Goal: Task Accomplishment & Management: Complete application form

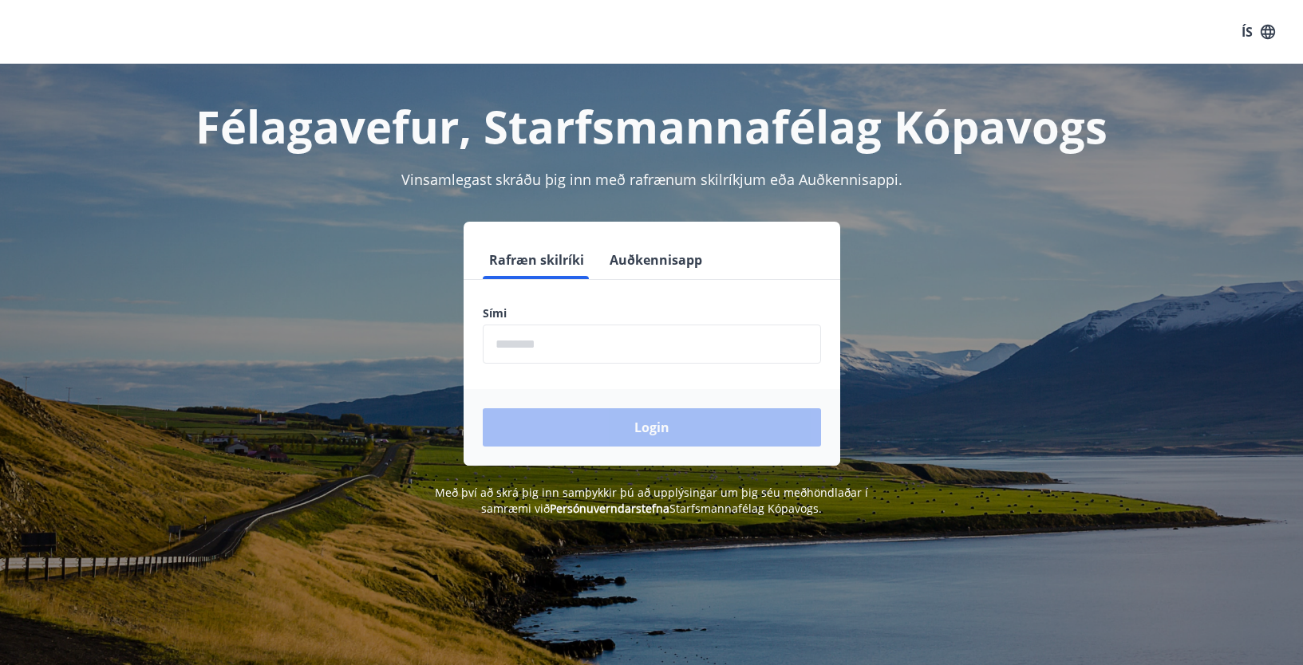
click at [516, 347] on input "phone" at bounding box center [652, 344] width 338 height 39
type input "********"
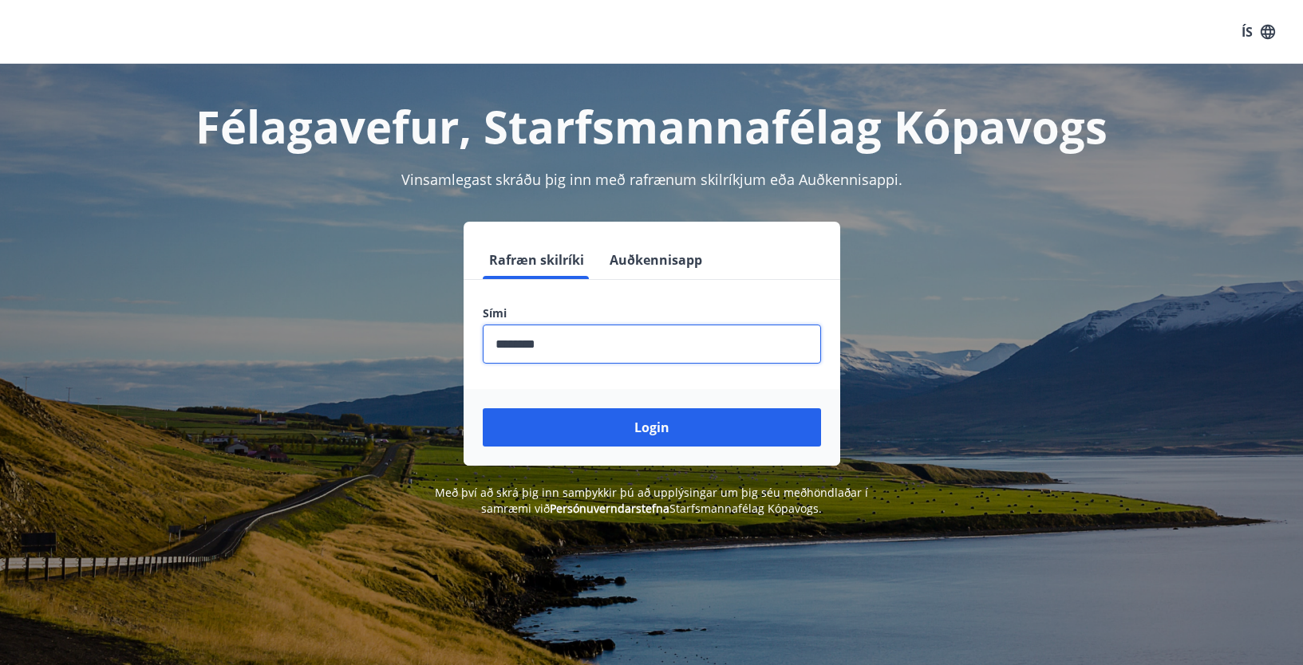
click at [606, 428] on button "Login" at bounding box center [652, 427] width 338 height 38
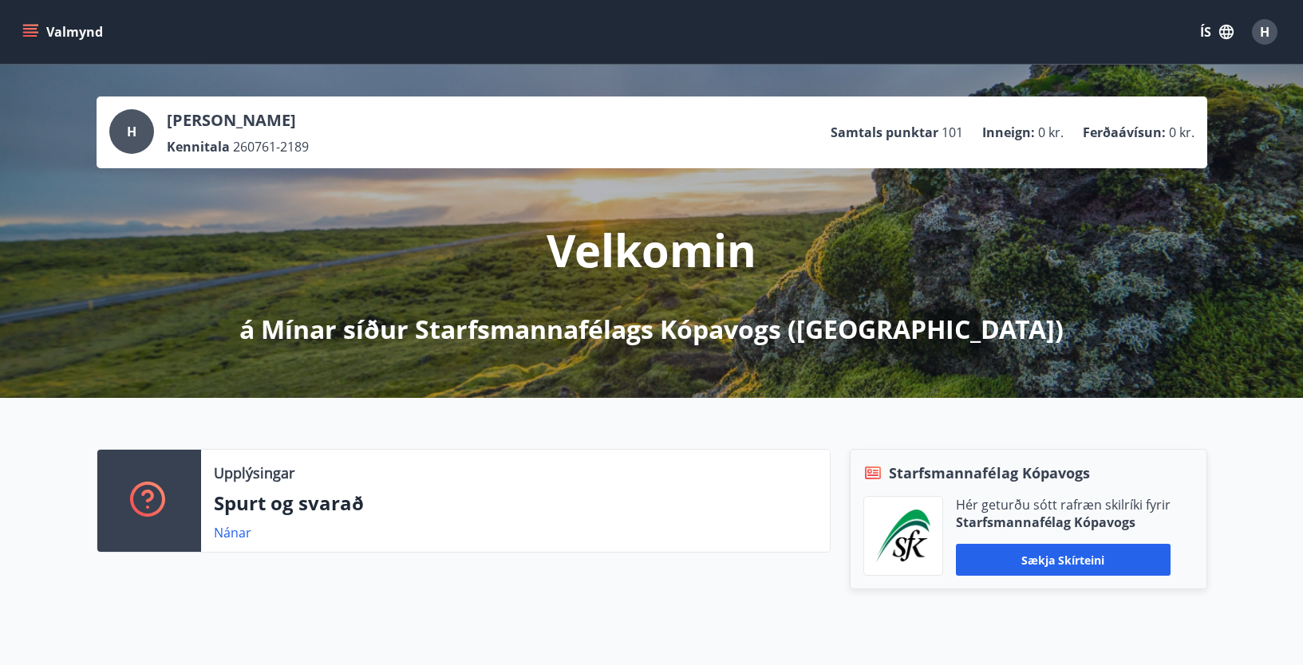
click at [30, 22] on button "Valmynd" at bounding box center [64, 32] width 90 height 29
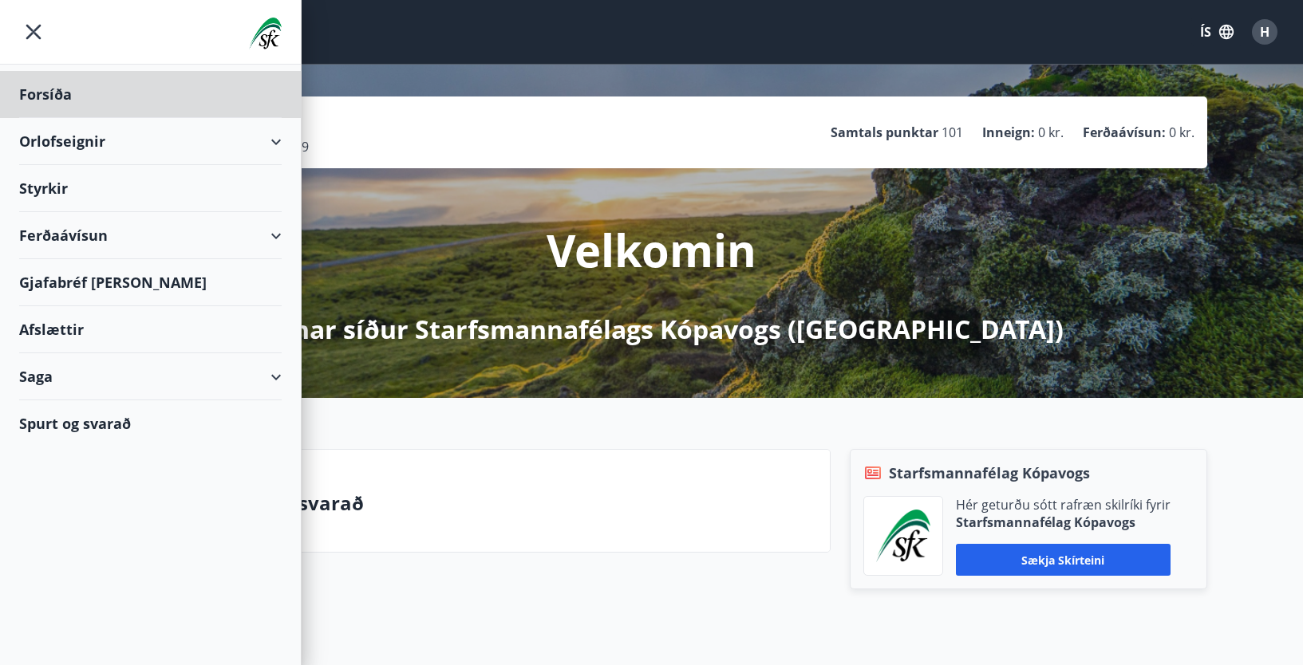
click at [44, 118] on div "Styrkir" at bounding box center [150, 94] width 262 height 47
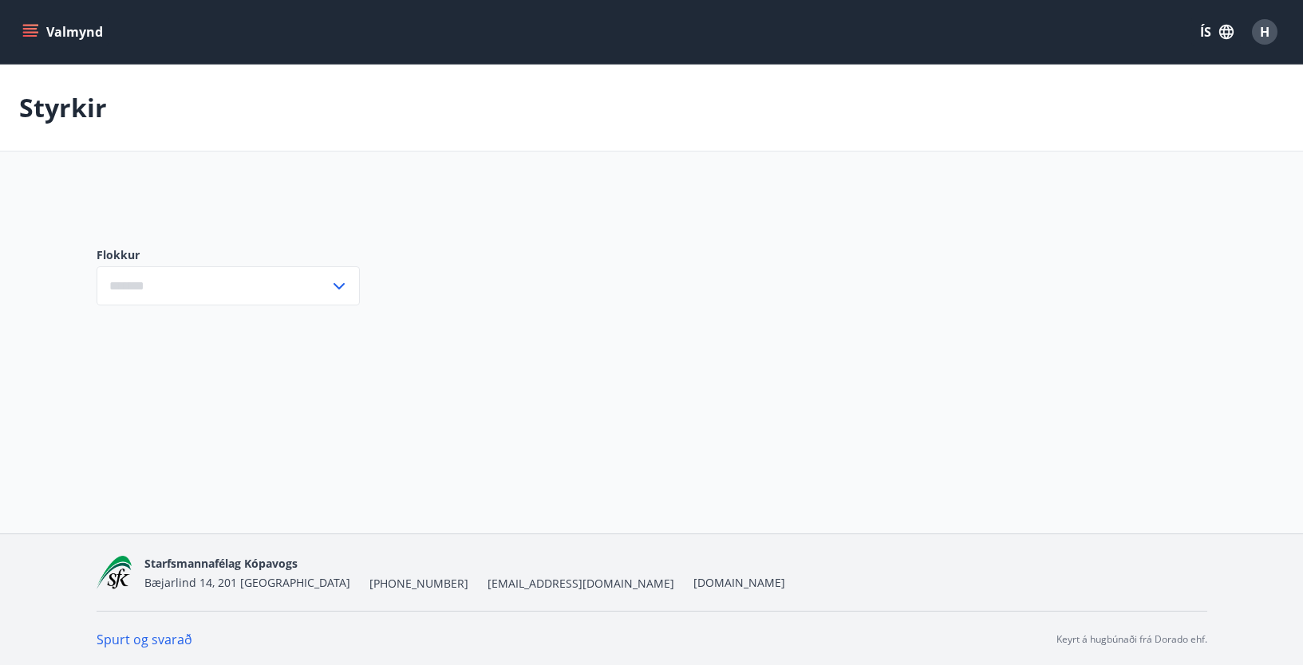
type input "***"
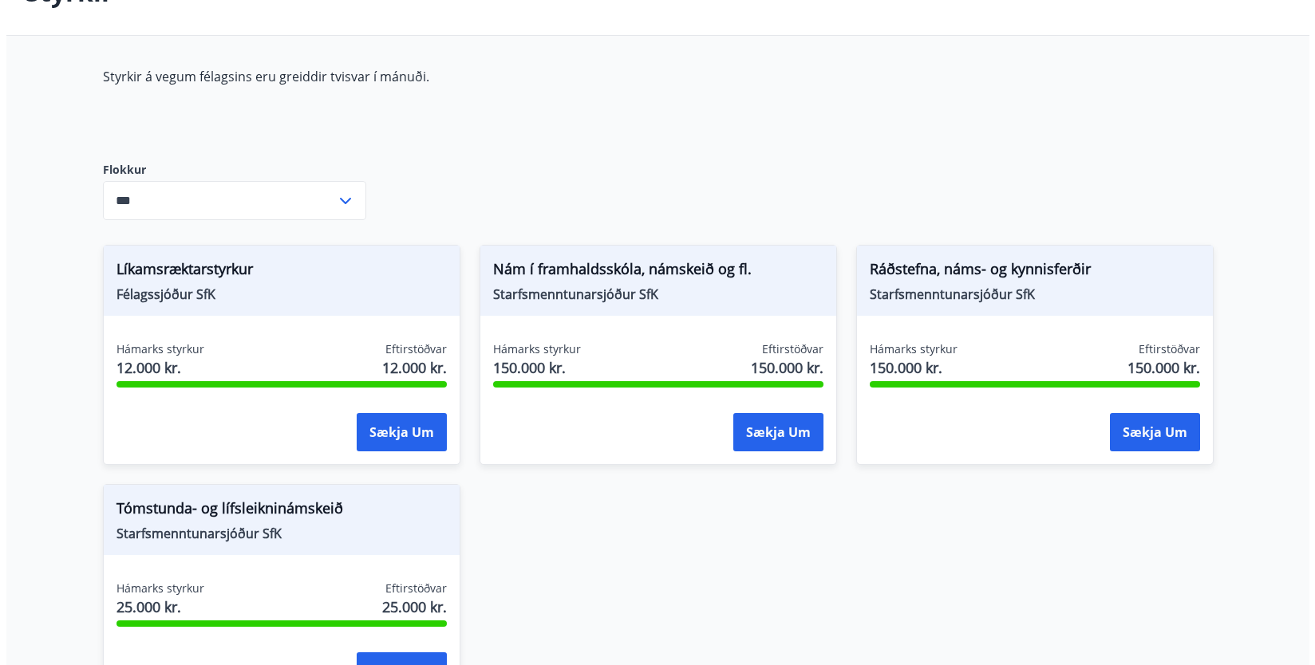
scroll to position [160, 0]
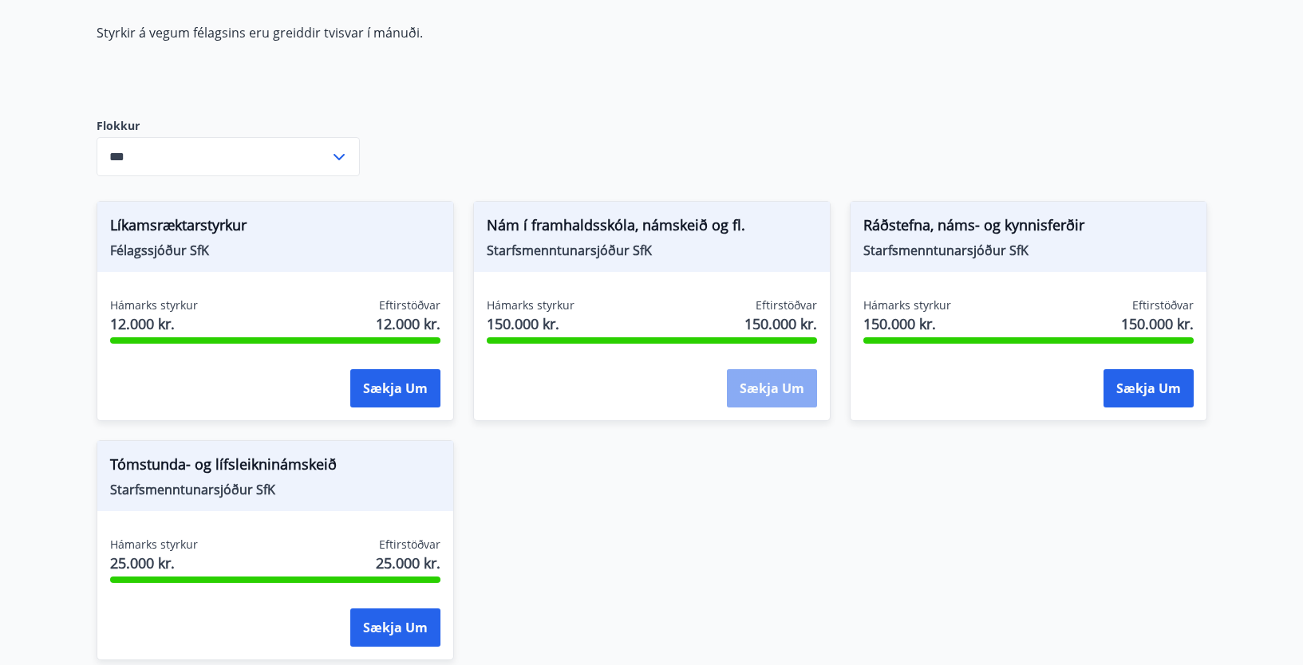
click at [761, 380] on button "Sækja um" at bounding box center [772, 388] width 90 height 38
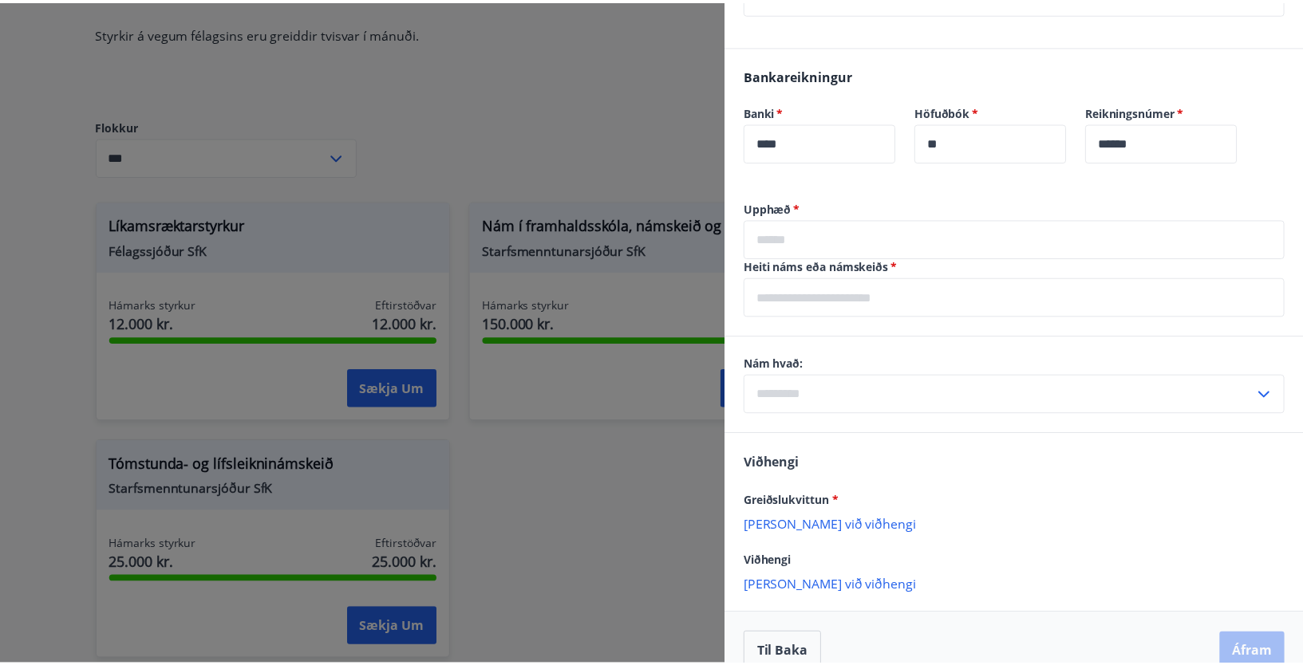
scroll to position [798, 0]
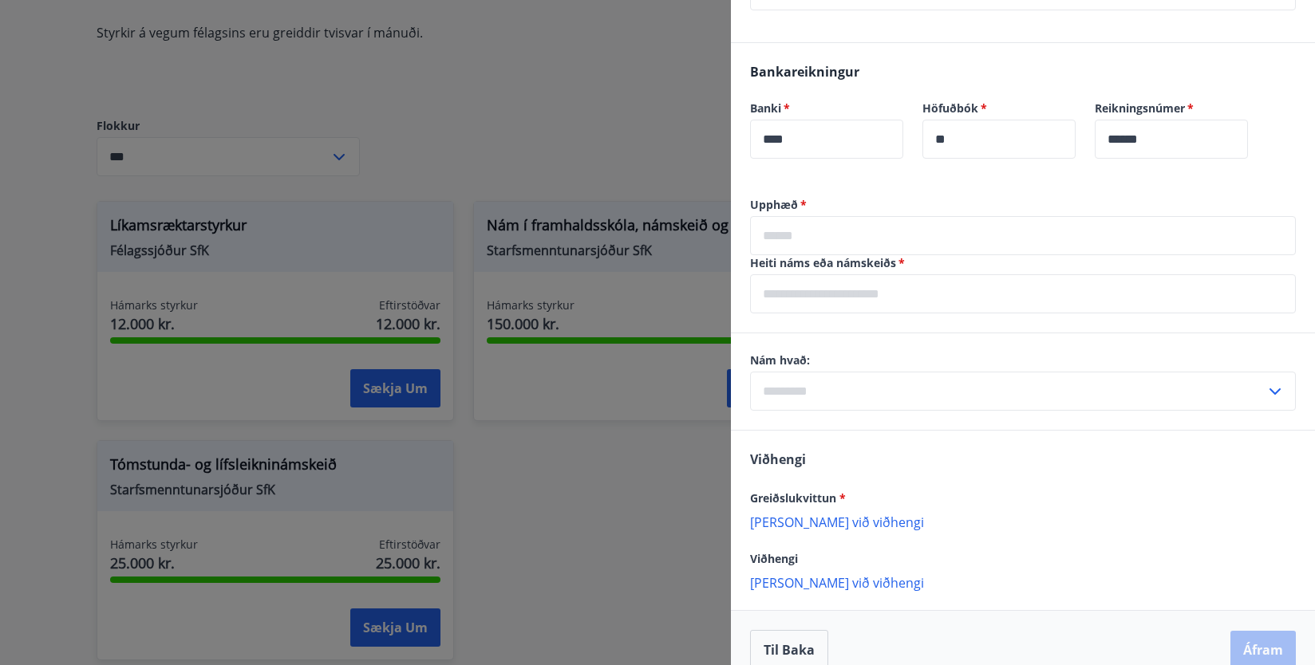
click at [934, 294] on input "text" at bounding box center [1023, 293] width 546 height 39
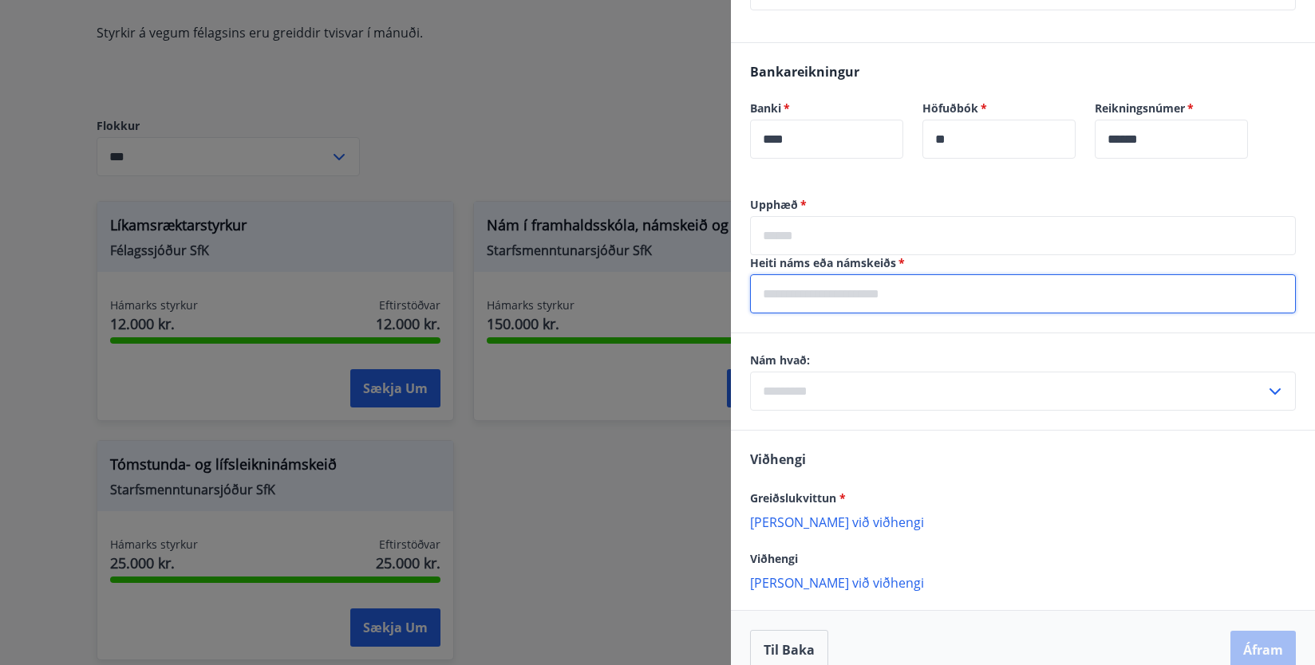
click at [1044, 477] on div "Viðhengi Greiðslukvittun * Bæta við viðhengi {error_attachment_undefined} Viðhe…" at bounding box center [1023, 520] width 584 height 179
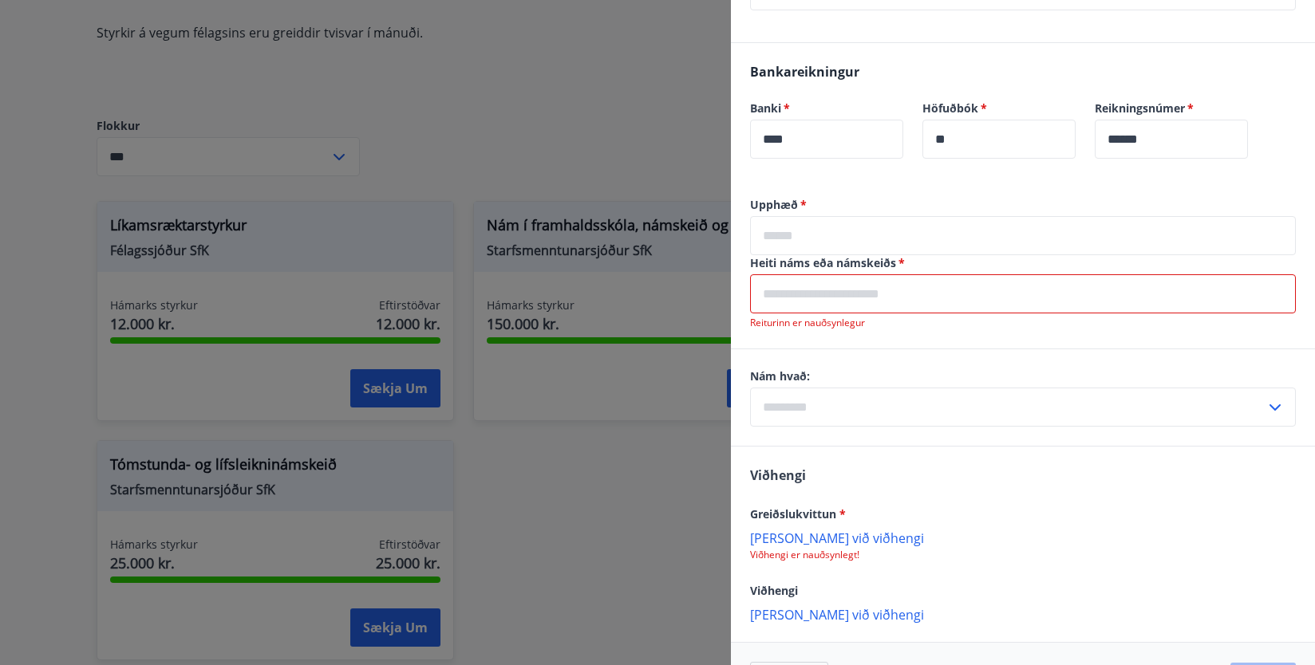
click at [1266, 402] on icon at bounding box center [1274, 407] width 19 height 19
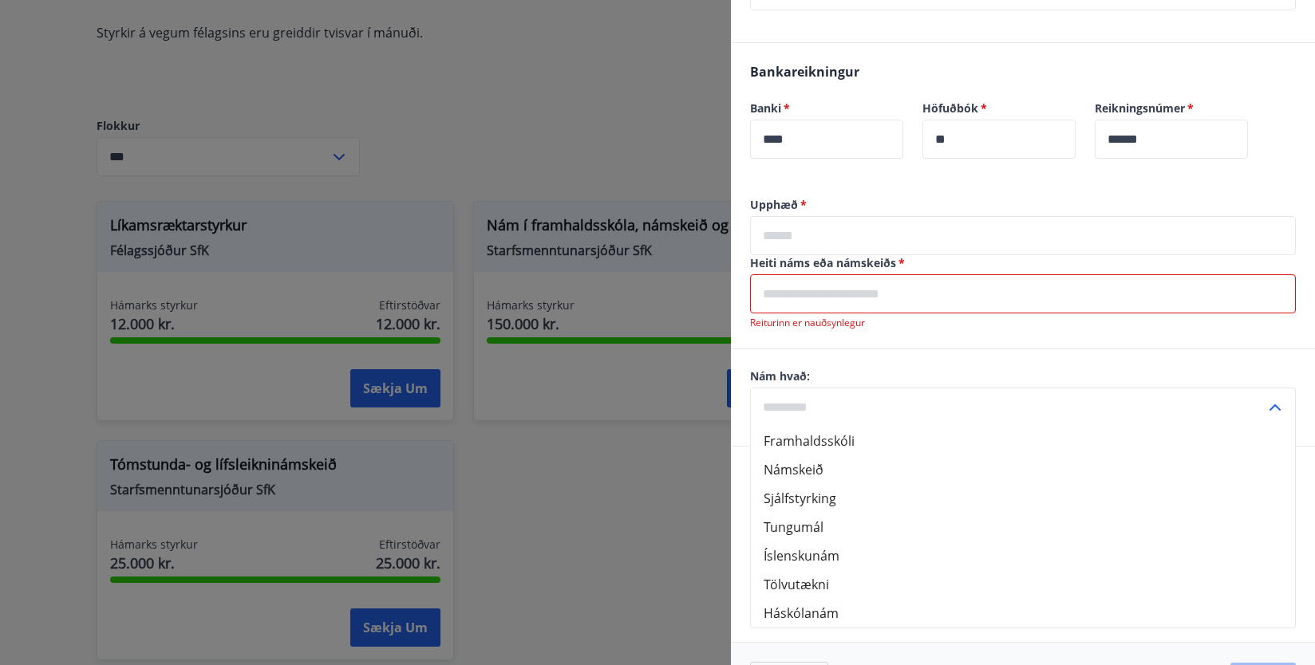
click at [1265, 402] on icon at bounding box center [1274, 407] width 19 height 19
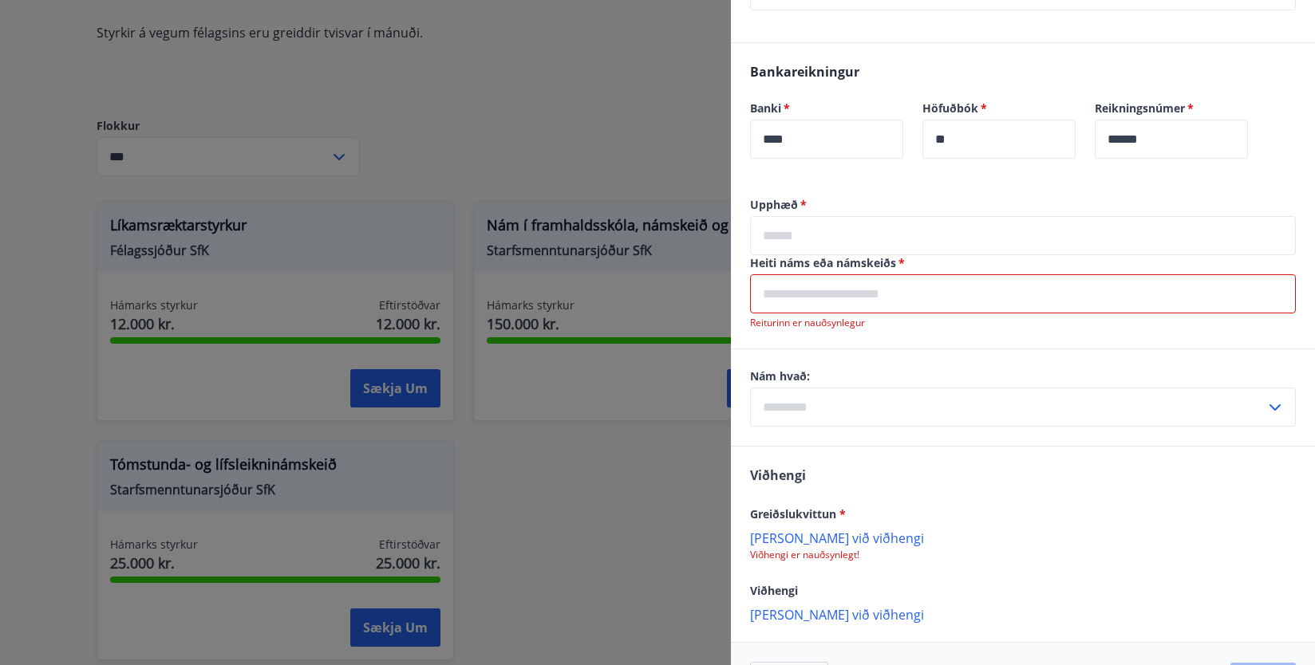
click at [629, 133] on div at bounding box center [657, 332] width 1315 height 665
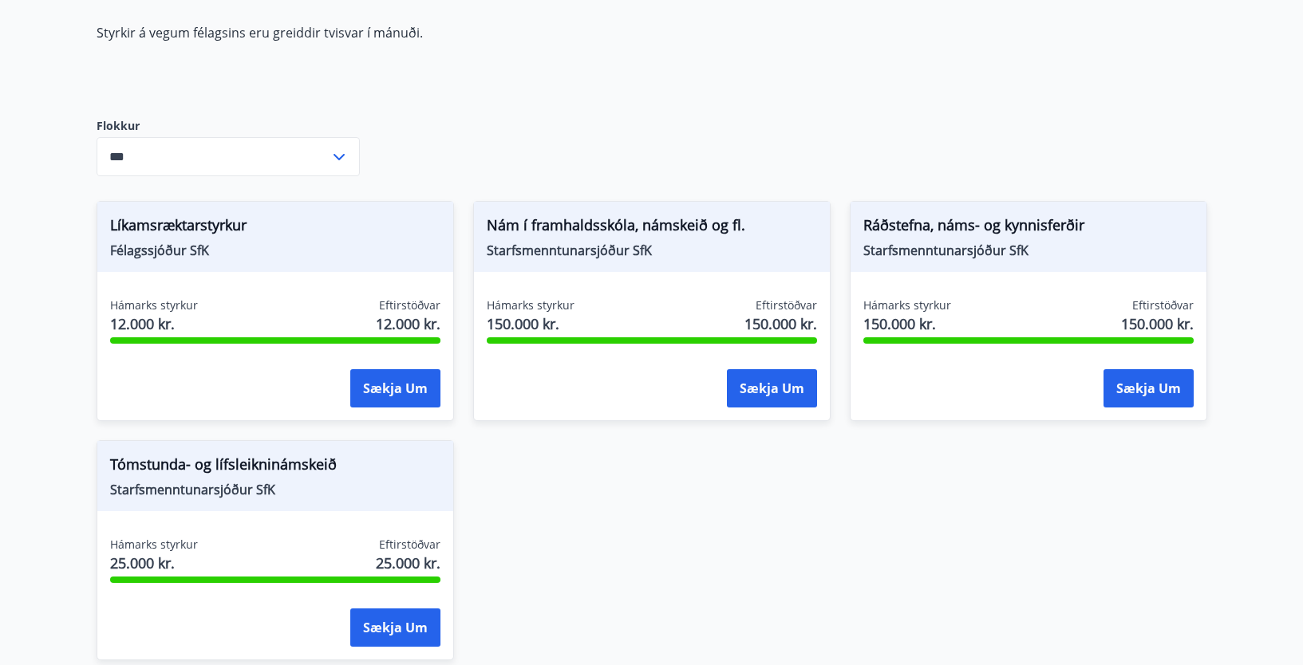
scroll to position [0, 0]
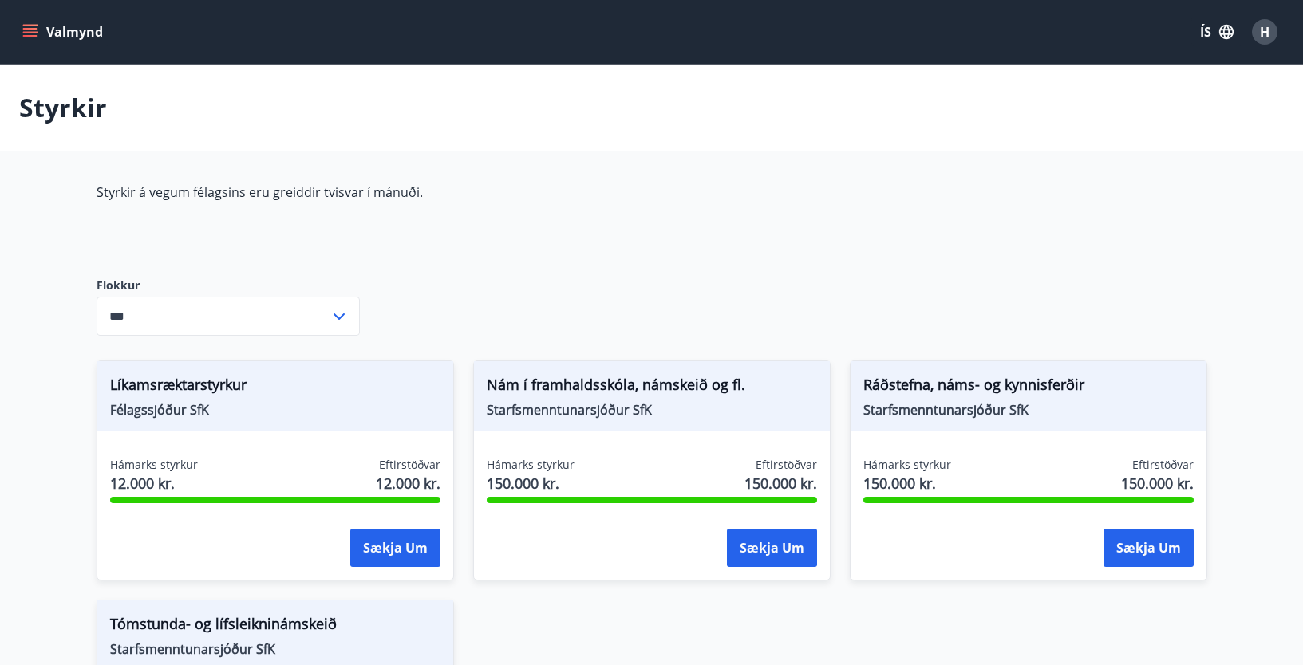
click at [26, 26] on icon "menu" at bounding box center [30, 32] width 16 height 16
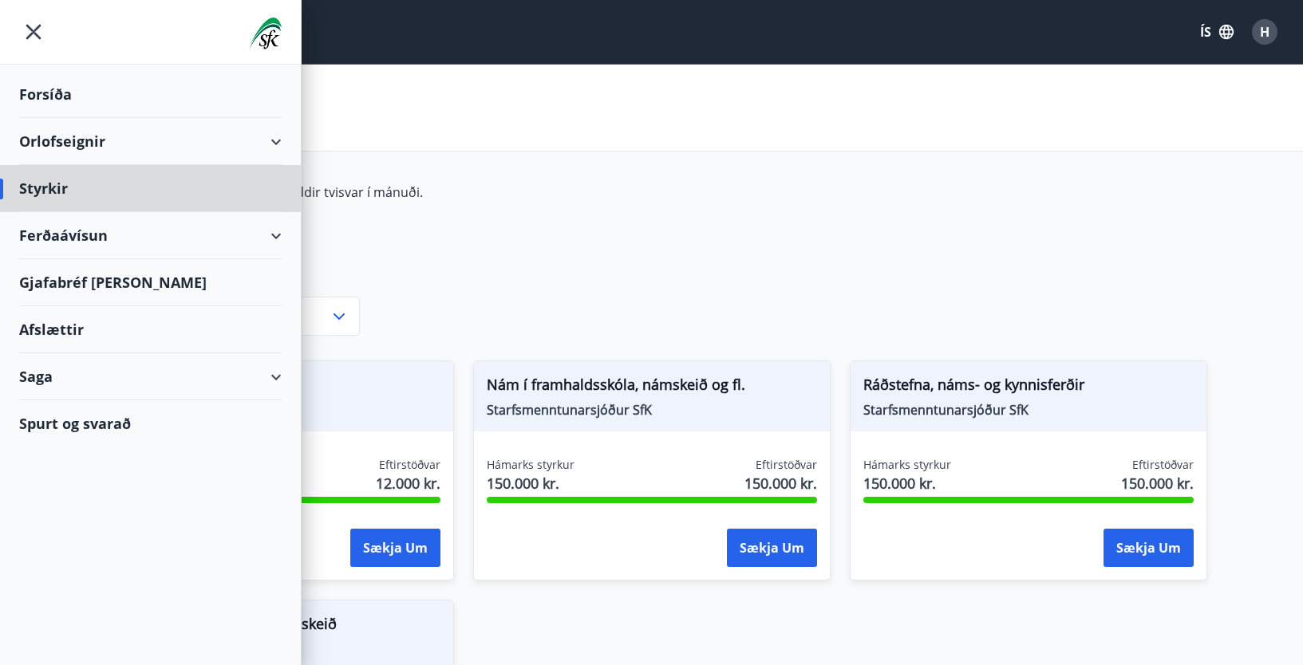
click at [60, 89] on div "Forsíða" at bounding box center [150, 94] width 262 height 47
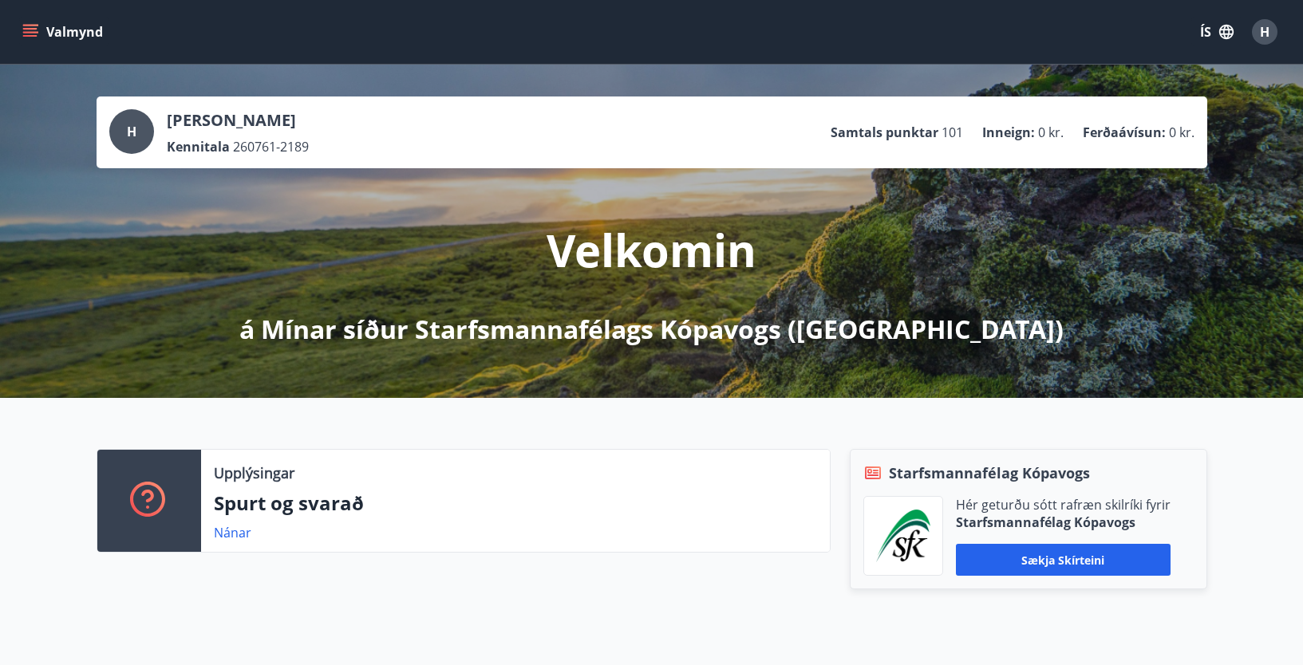
click at [59, 105] on div "H Helga Hafsteinsdóttir Kennitala 260761-2189 Samtals punktar 101 Inneign : 0 k…" at bounding box center [651, 231] width 1303 height 333
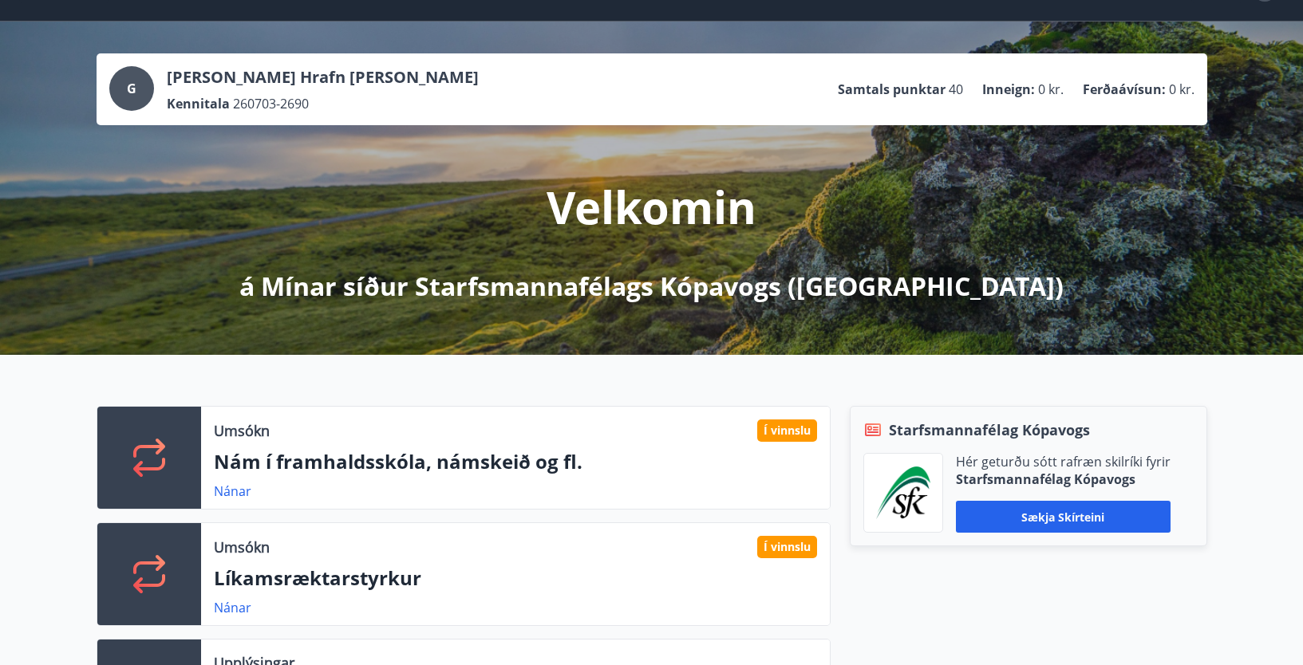
scroll to position [80, 0]
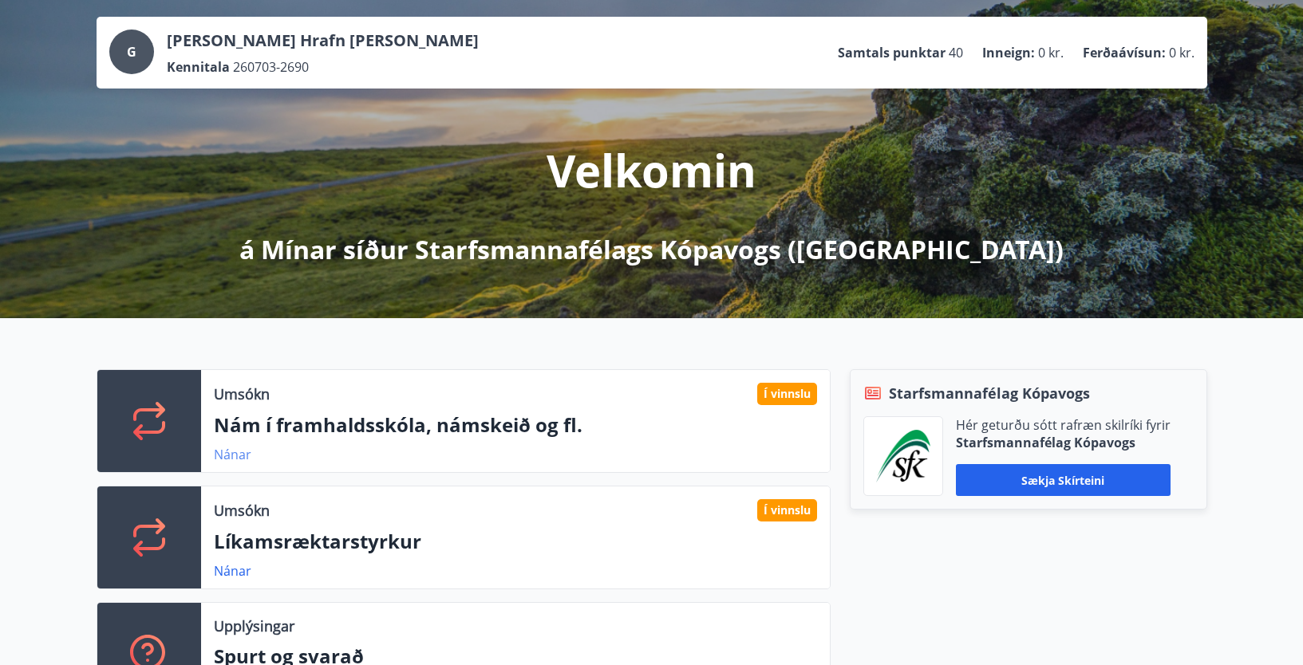
click at [231, 456] on link "Nánar" at bounding box center [232, 455] width 37 height 18
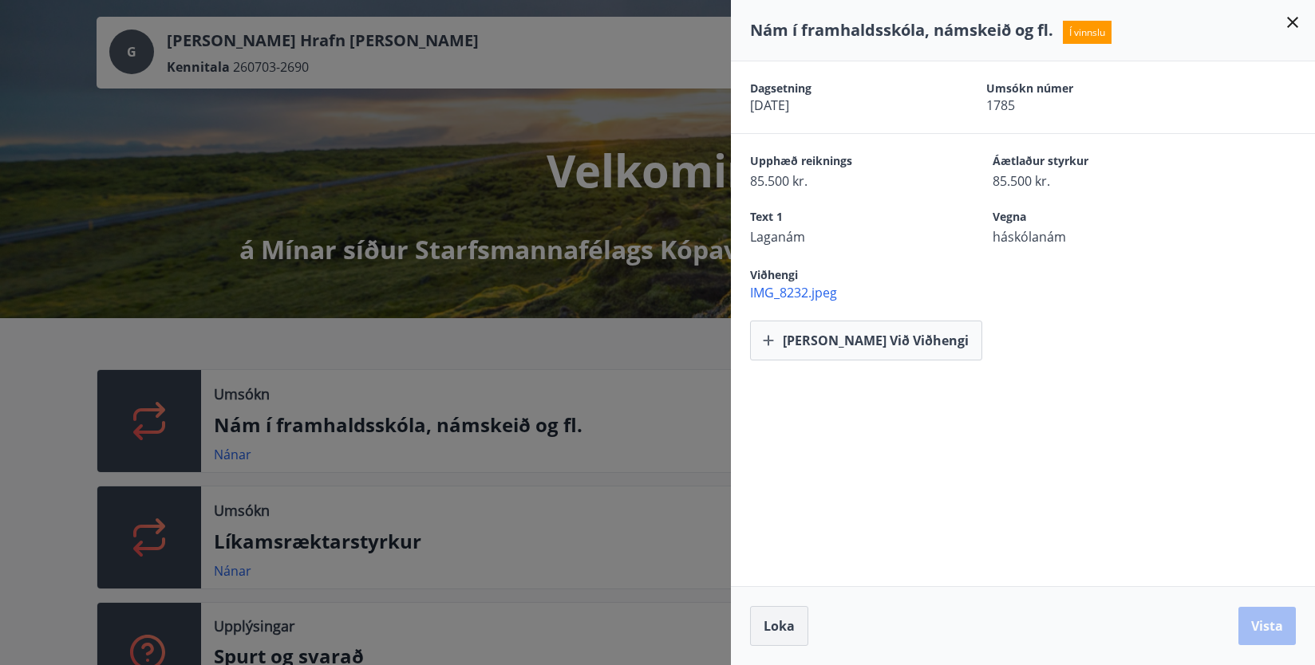
click at [779, 627] on span "Loka" at bounding box center [778, 626] width 31 height 18
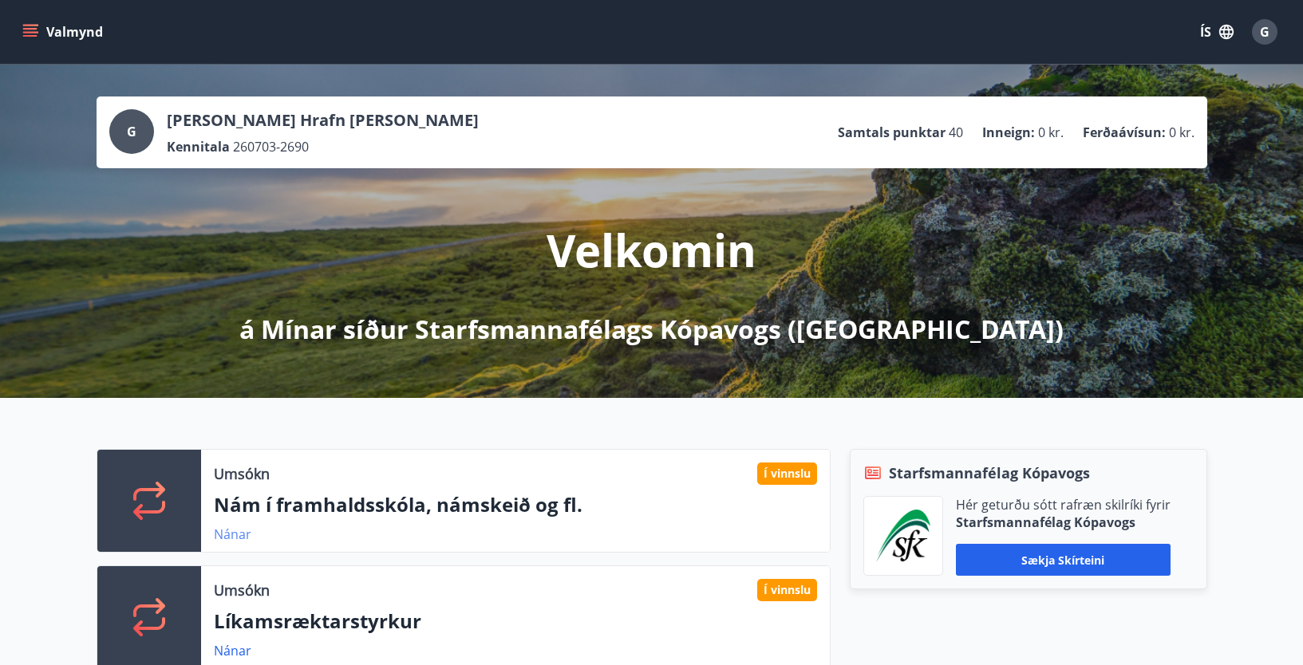
click at [230, 533] on link "Nánar" at bounding box center [232, 535] width 37 height 18
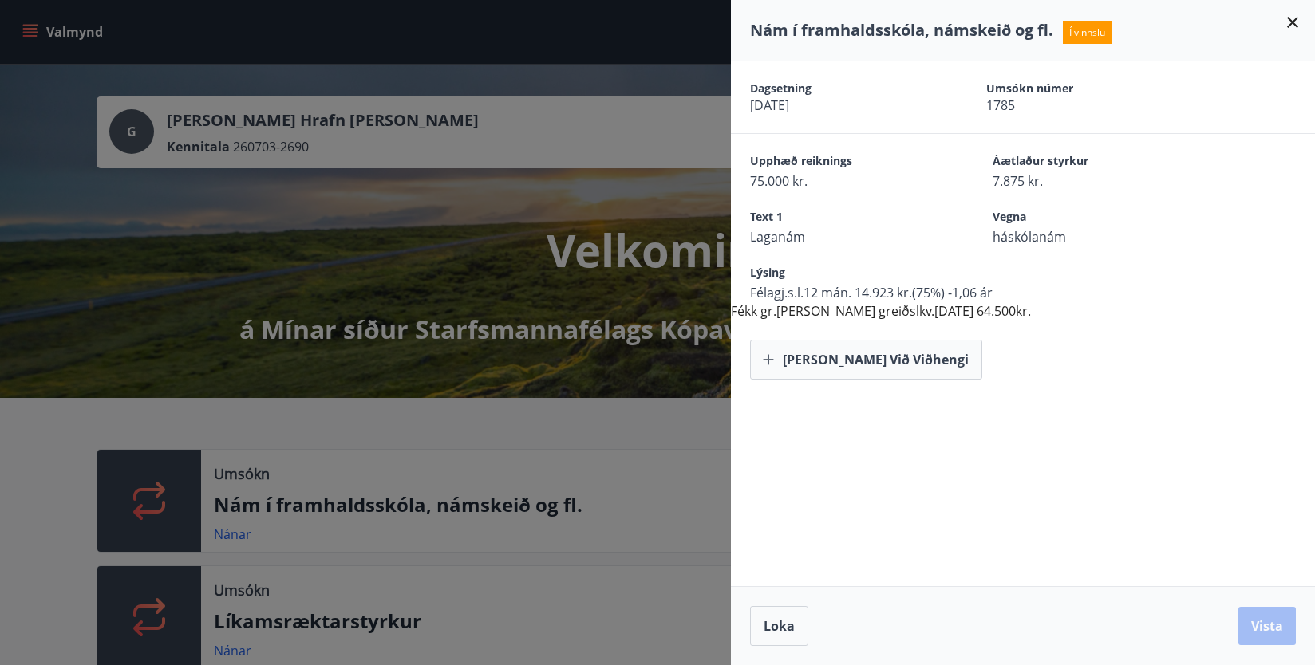
click at [1292, 22] on icon at bounding box center [1292, 22] width 11 height 11
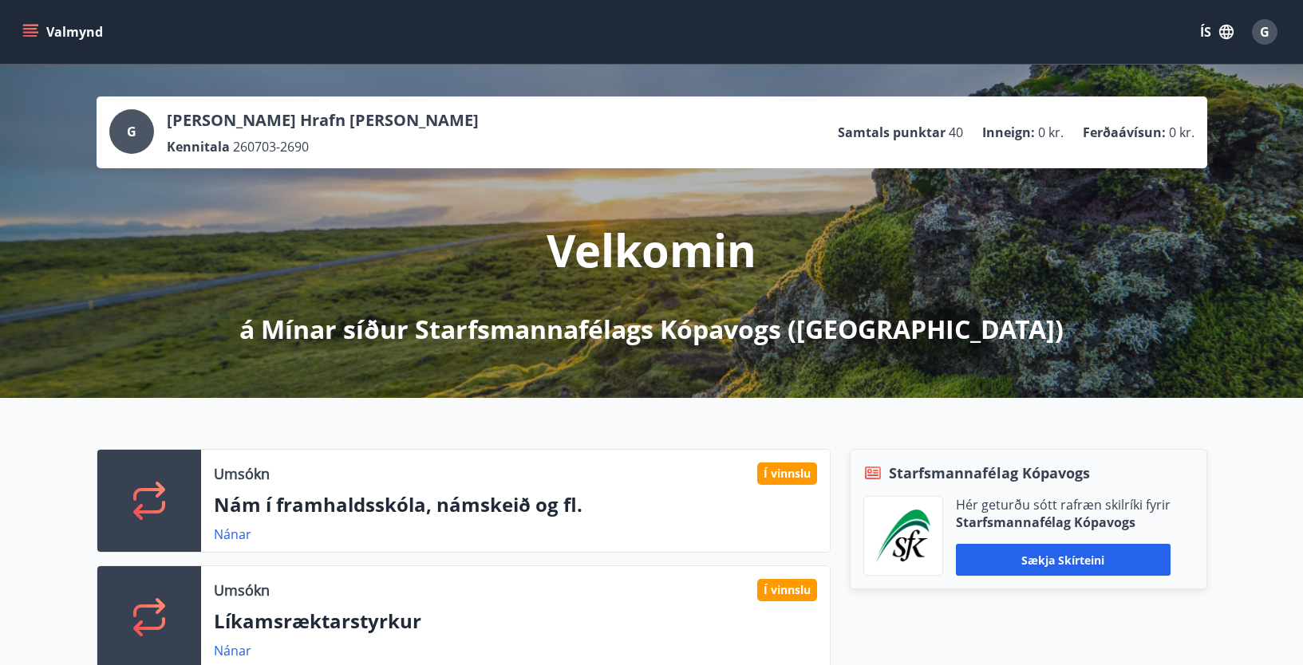
click at [168, 42] on div "Valmynd ÍS G" at bounding box center [651, 32] width 1264 height 38
click at [226, 529] on link "Nánar" at bounding box center [232, 535] width 37 height 18
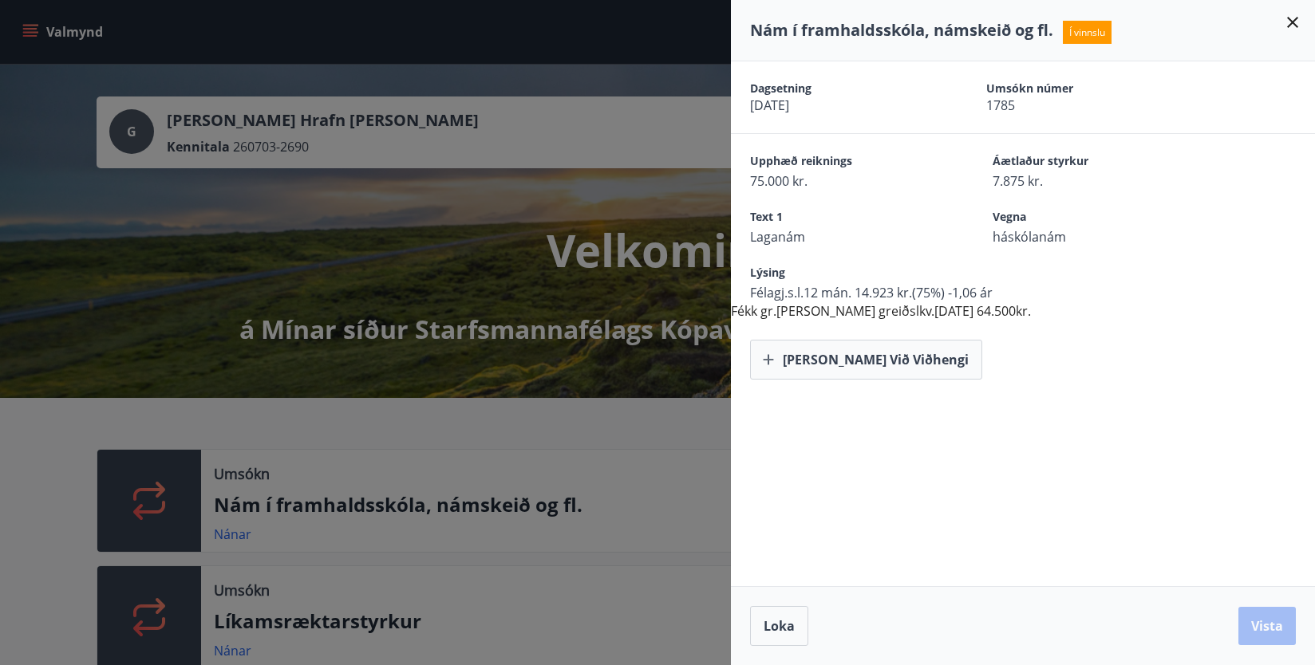
click at [1295, 21] on icon at bounding box center [1292, 22] width 11 height 11
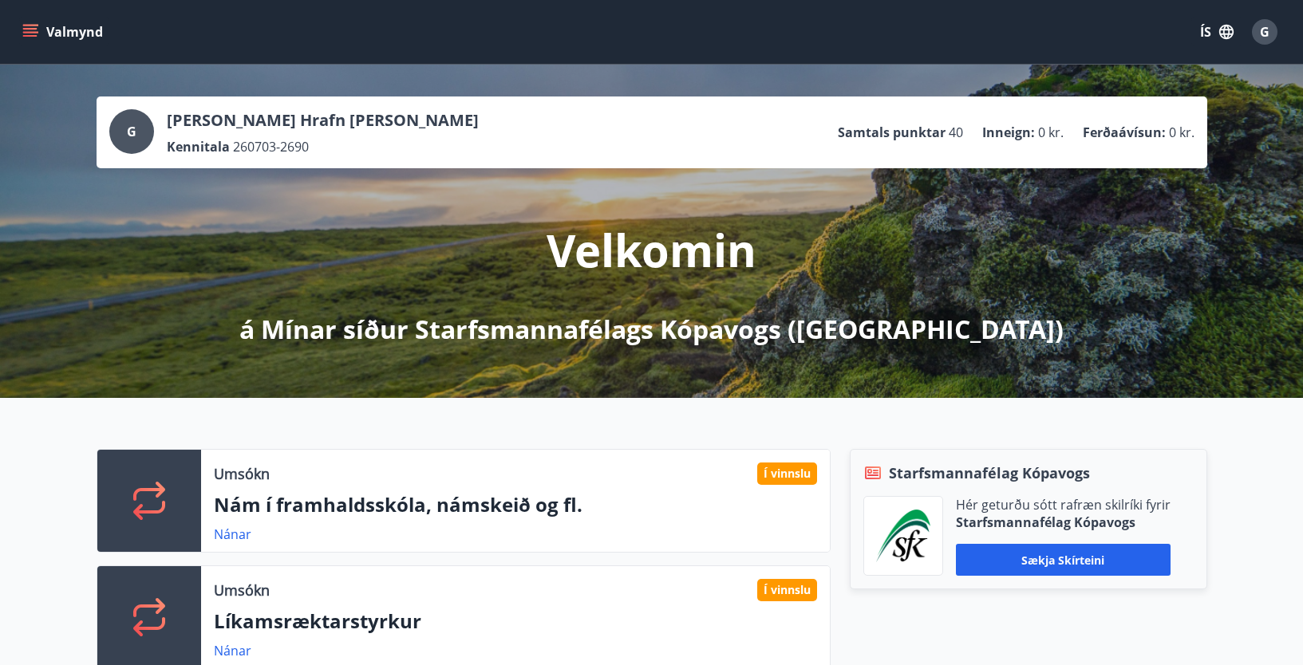
click at [537, 53] on div "Valmynd ÍS G" at bounding box center [651, 32] width 1303 height 64
click at [231, 532] on link "Nánar" at bounding box center [232, 535] width 37 height 18
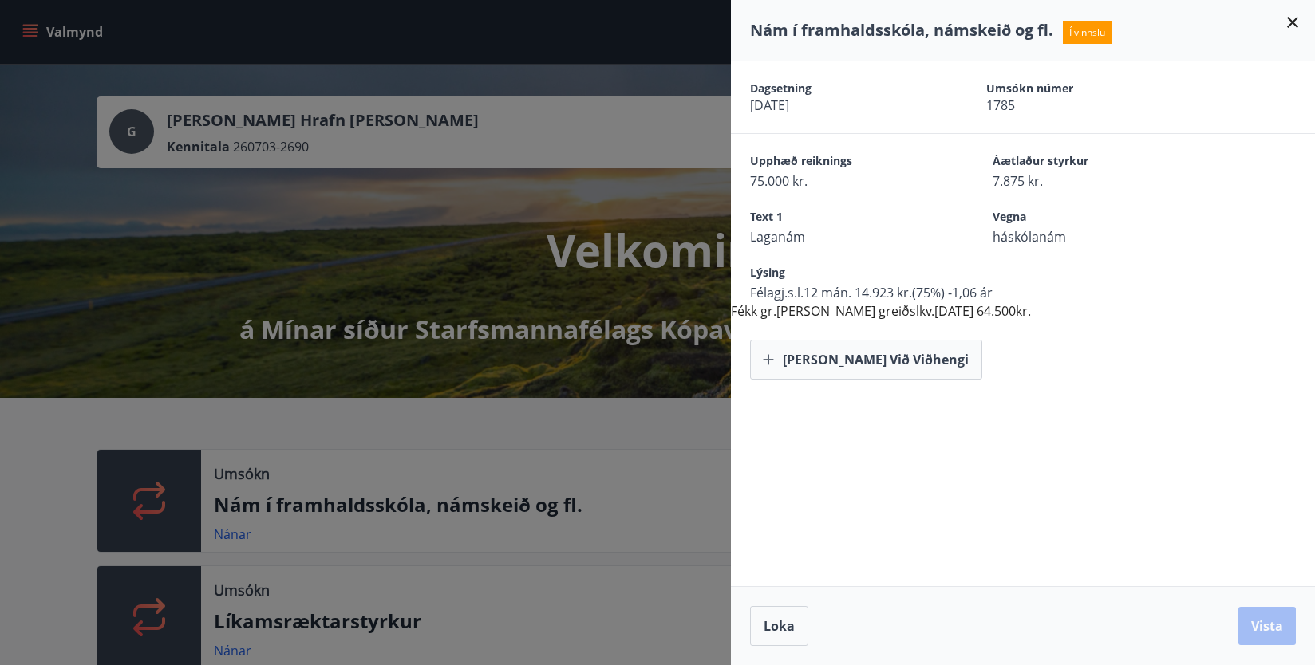
click at [1292, 15] on icon at bounding box center [1292, 22] width 19 height 19
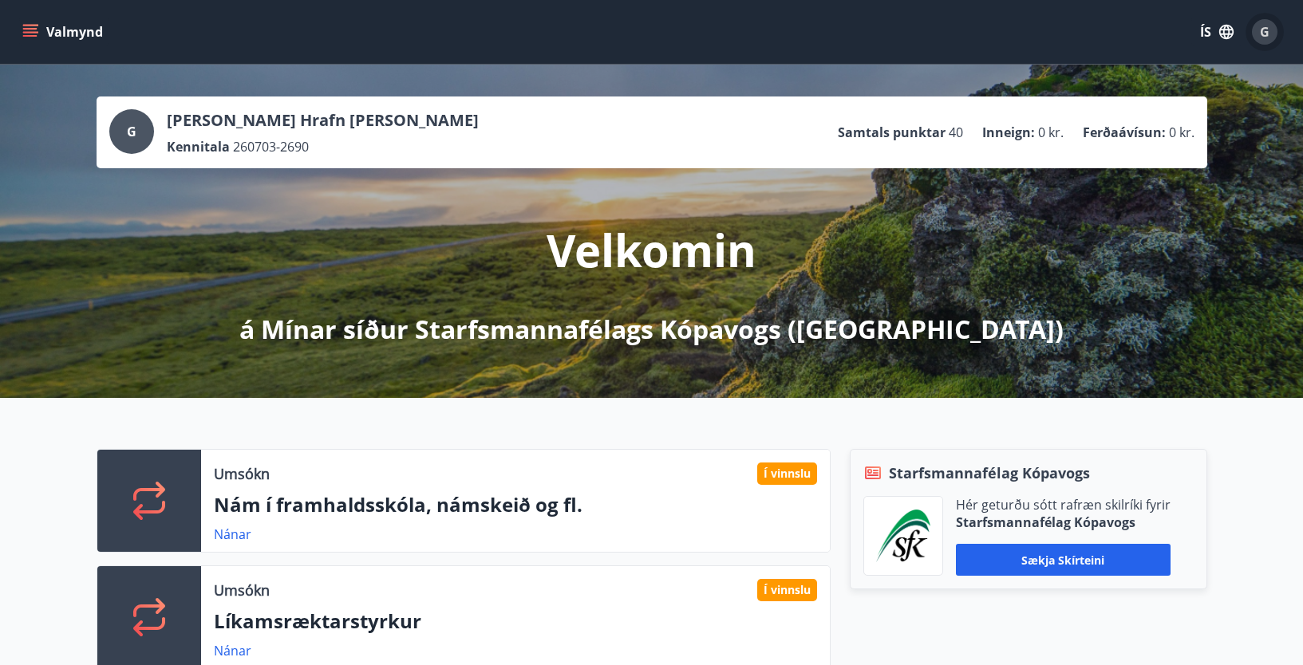
click at [1260, 22] on div "G" at bounding box center [1265, 32] width 26 height 26
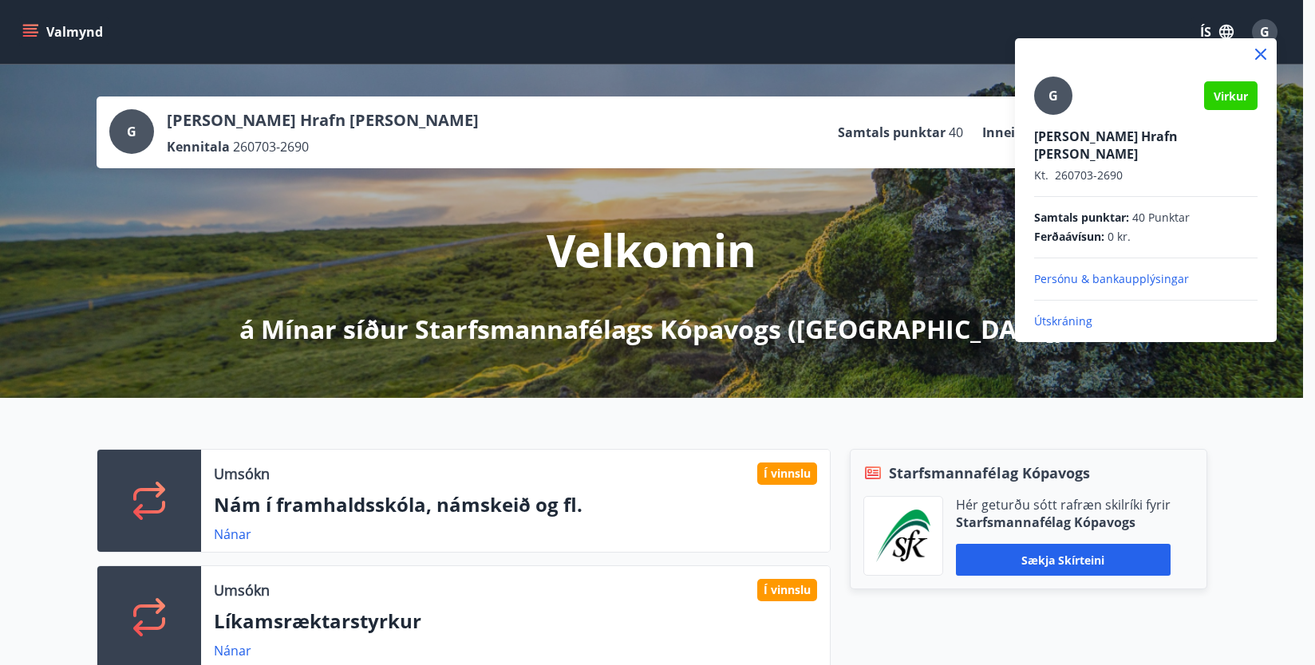
click at [1059, 314] on p "Útskráning" at bounding box center [1145, 322] width 223 height 16
